Goal: Information Seeking & Learning: Learn about a topic

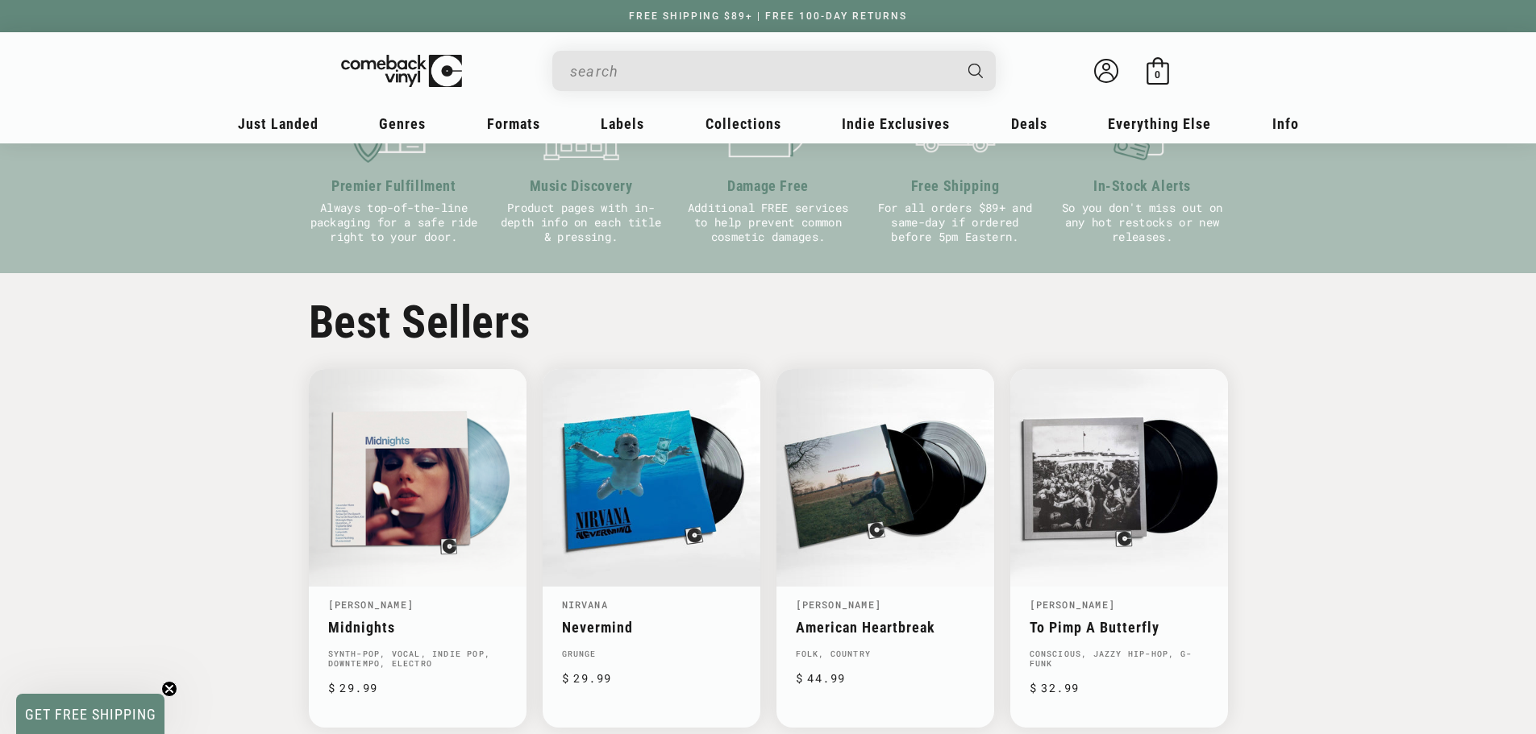
scroll to position [0, 1536]
click at [770, 73] on input "When autocomplete results are available use up and down arrows to review and en…" at bounding box center [761, 71] width 382 height 33
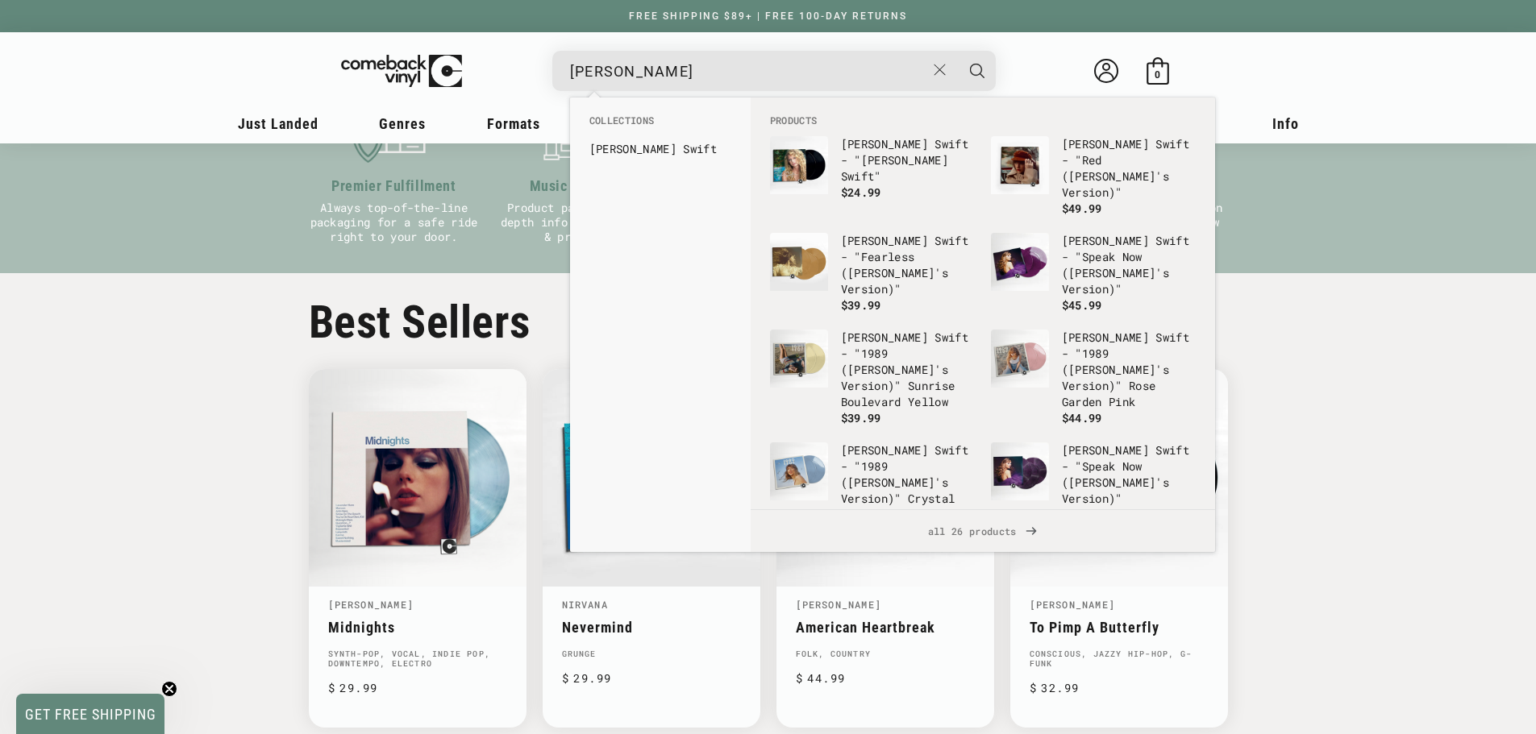
type input "taylor swift"
click at [957, 51] on button "Search" at bounding box center [977, 71] width 40 height 40
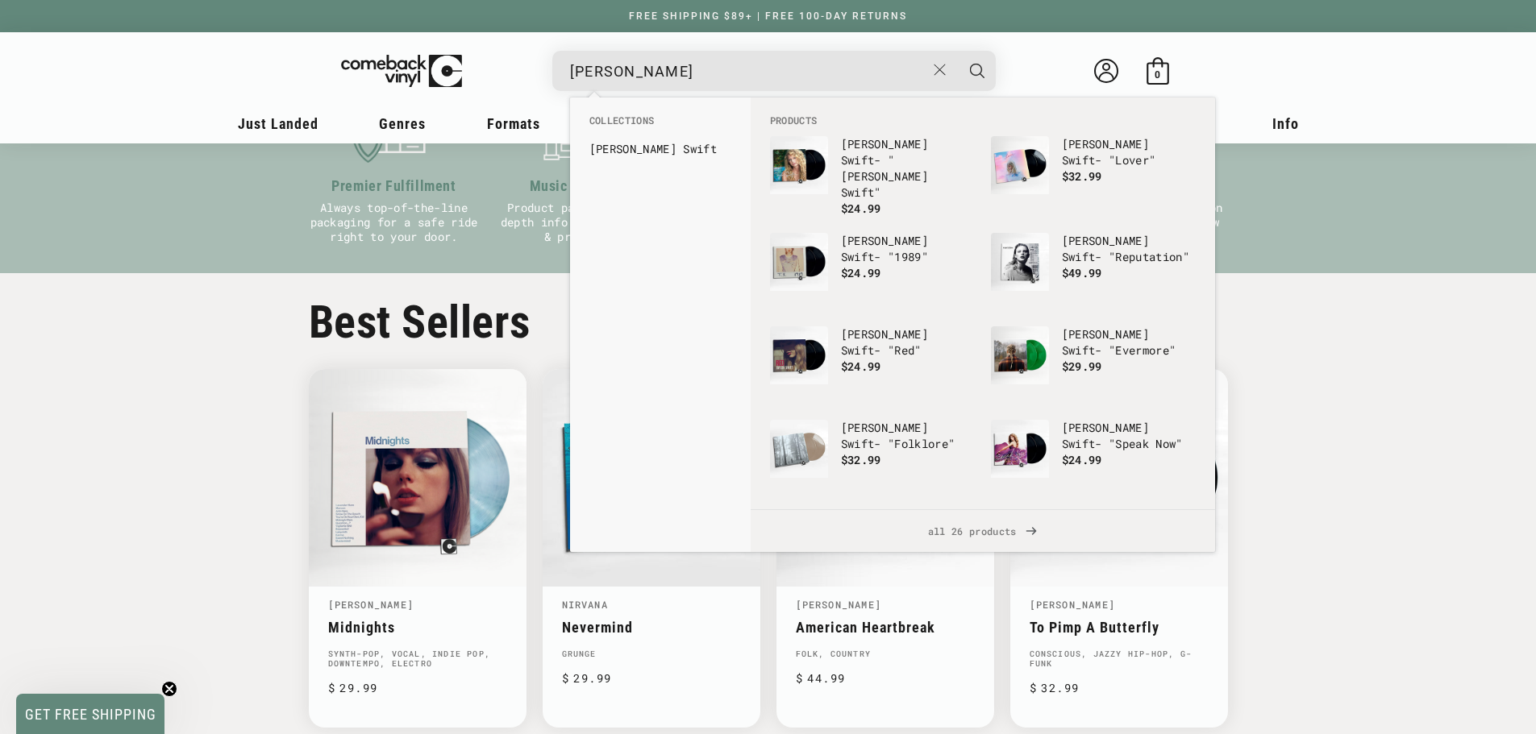
scroll to position [0, 3071]
click at [628, 148] on b "Taylor" at bounding box center [632, 148] width 87 height 15
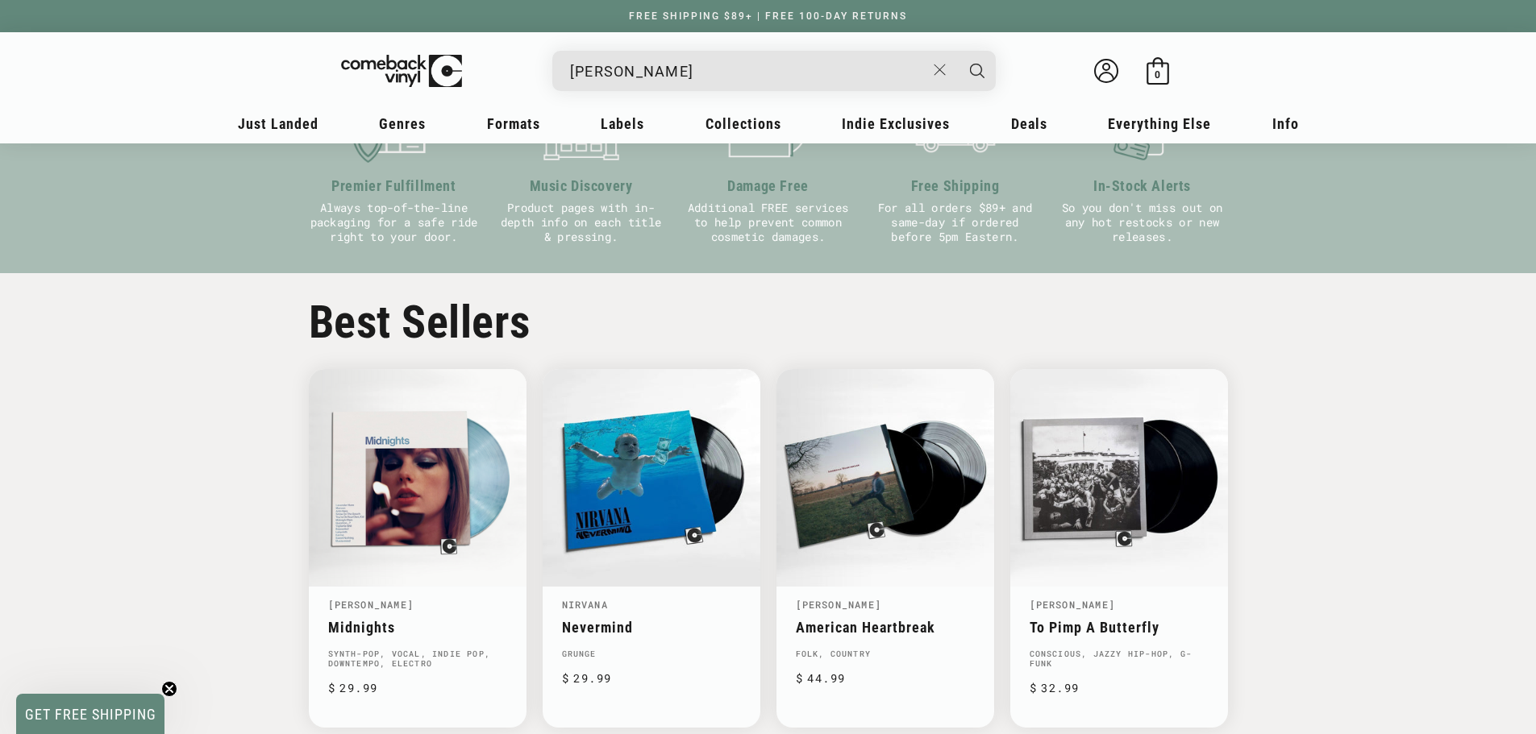
scroll to position [0, 290]
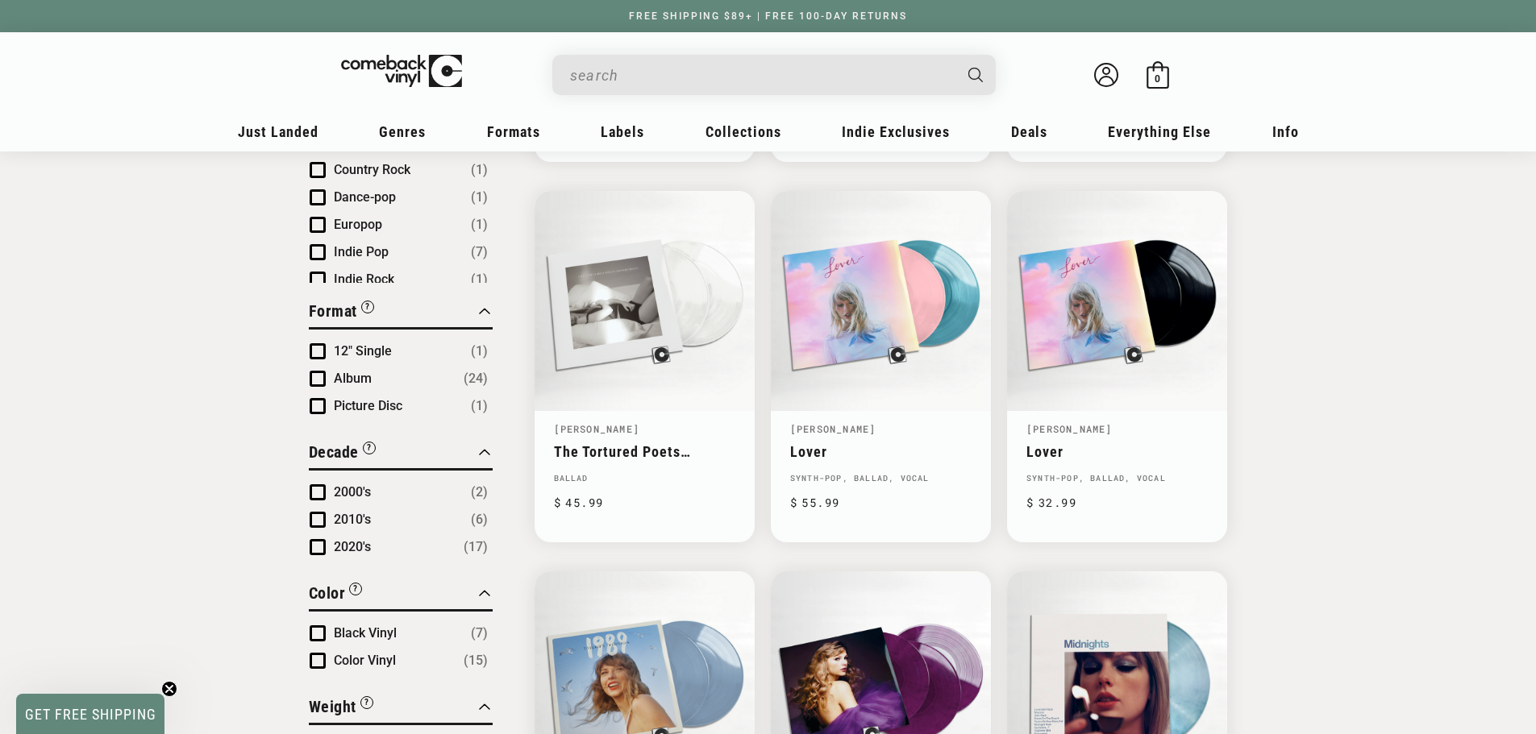
scroll to position [941, 0]
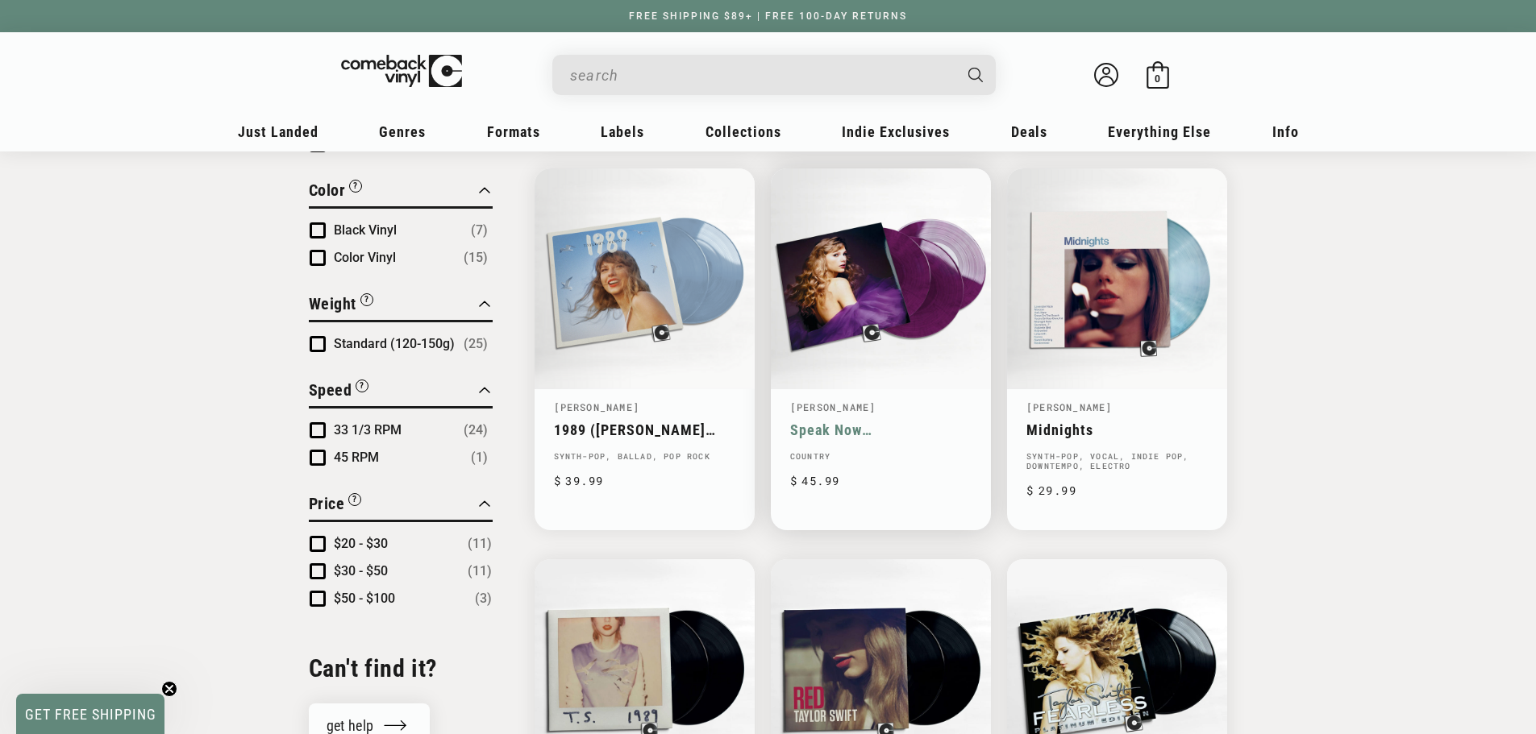
click at [891, 422] on link "Speak Now (Taylor's Version)" at bounding box center [880, 430] width 181 height 17
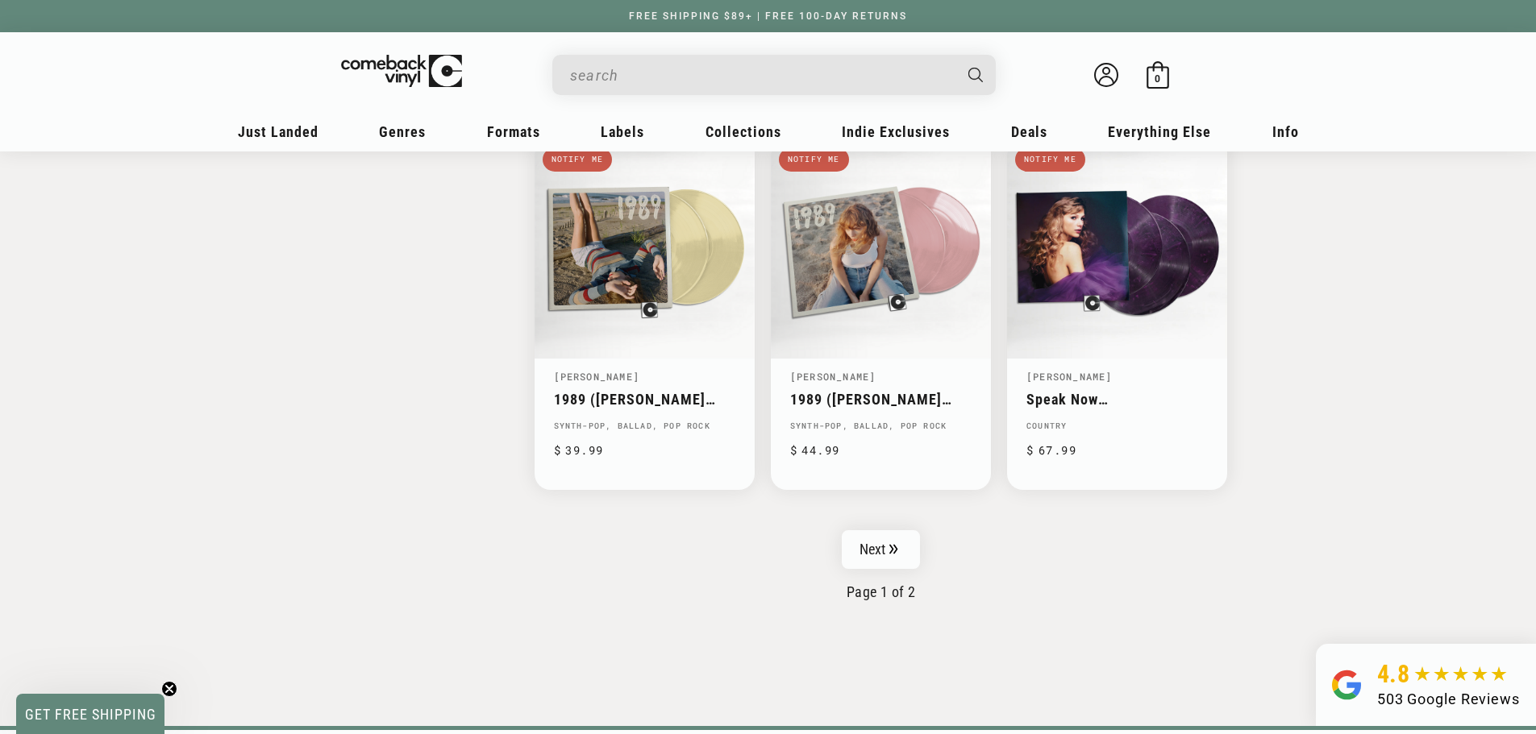
scroll to position [2553, 0]
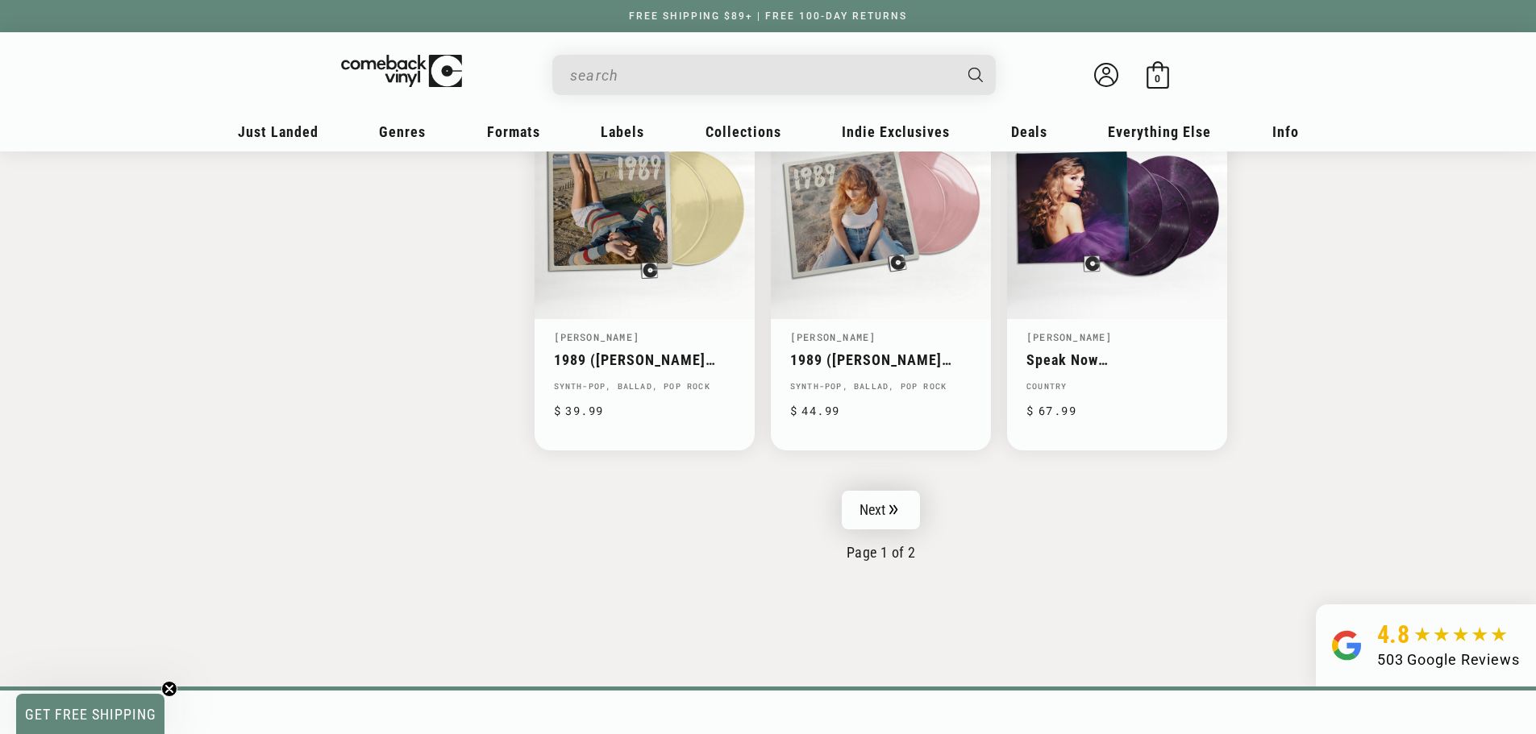
click at [867, 511] on link "Next" at bounding box center [881, 510] width 79 height 39
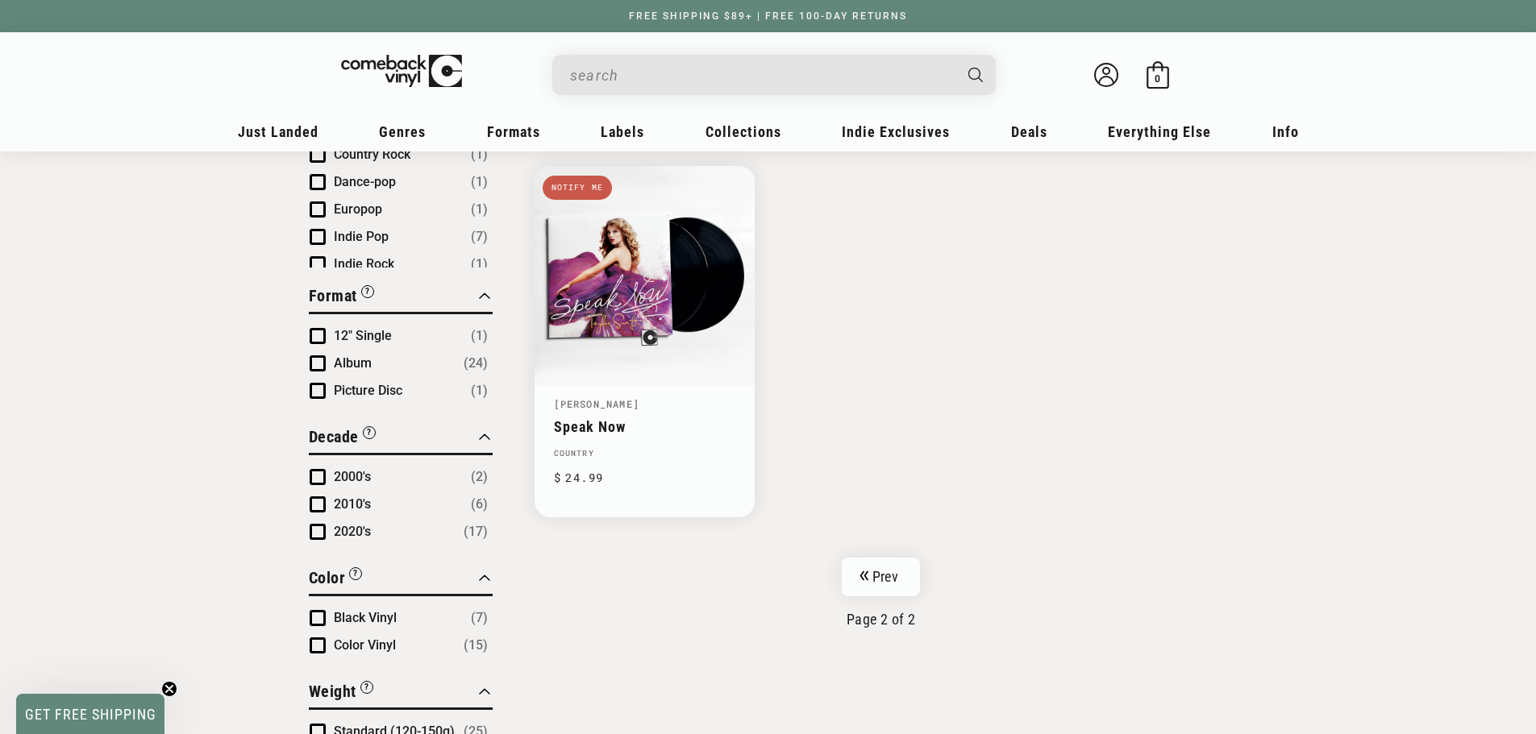
scroll to position [806, 0]
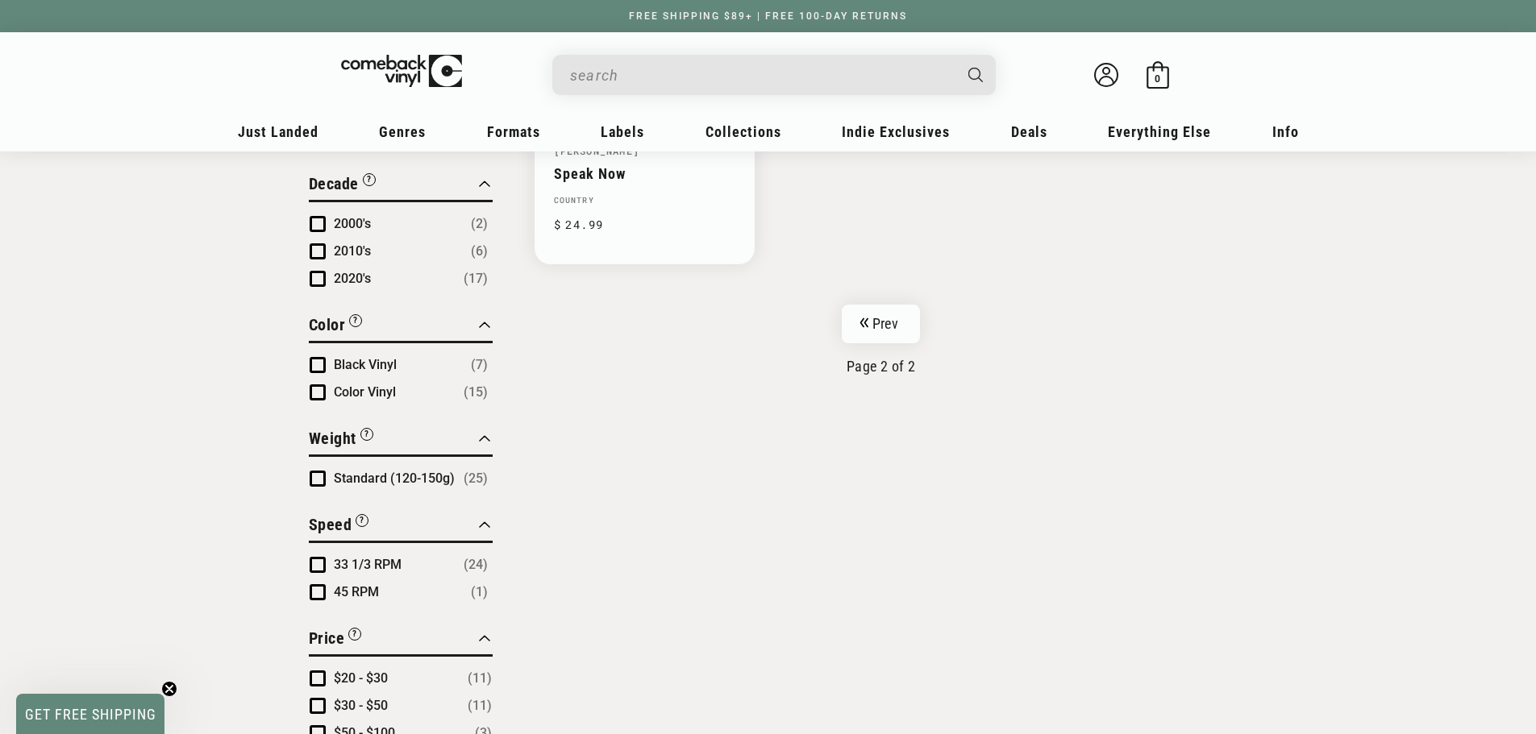
click at [620, 76] on input "When autocomplete results are available use up and down arrows to review and en…" at bounding box center [761, 75] width 382 height 33
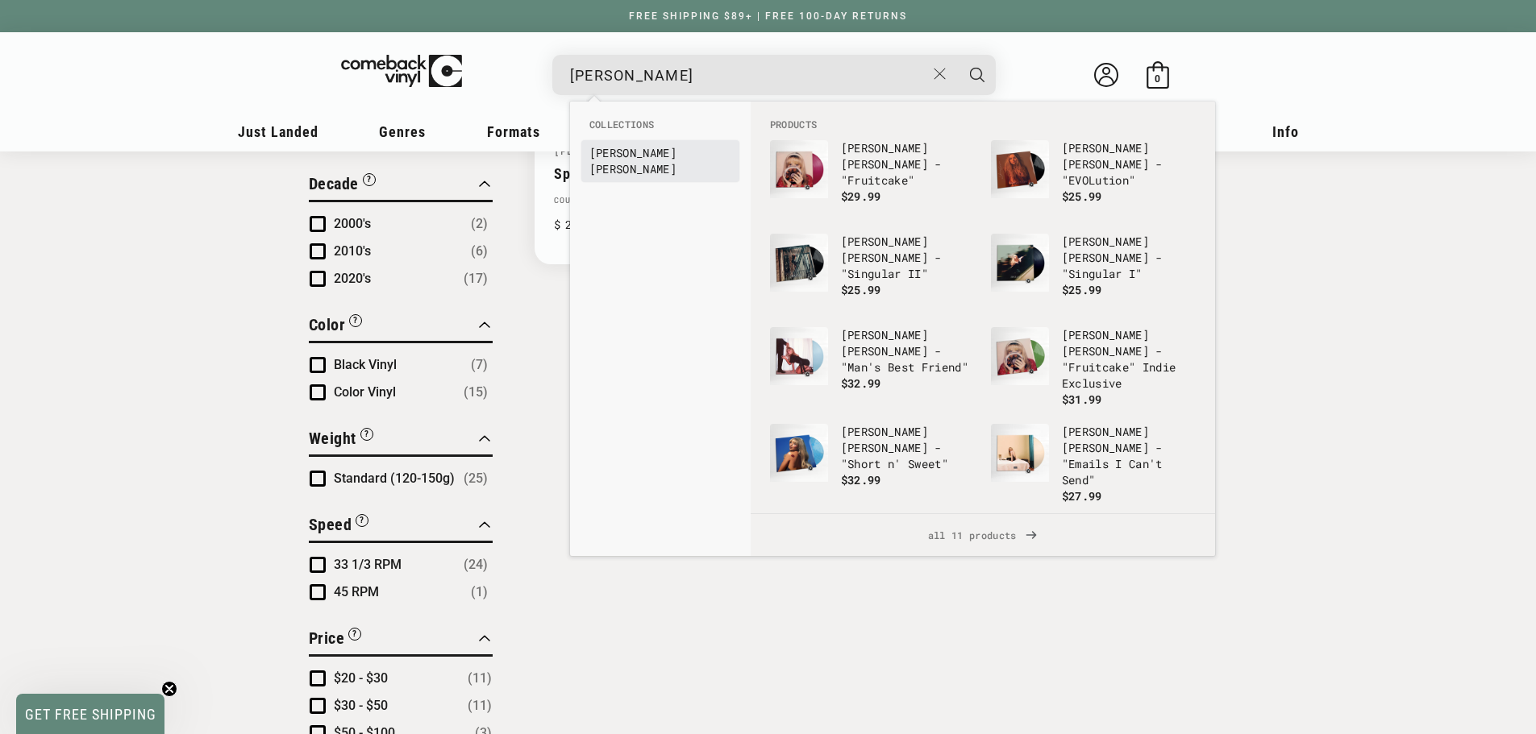
type input "Sabrina"
click at [635, 155] on b "Sabrina" at bounding box center [632, 152] width 87 height 15
